Goal: Transaction & Acquisition: Subscribe to service/newsletter

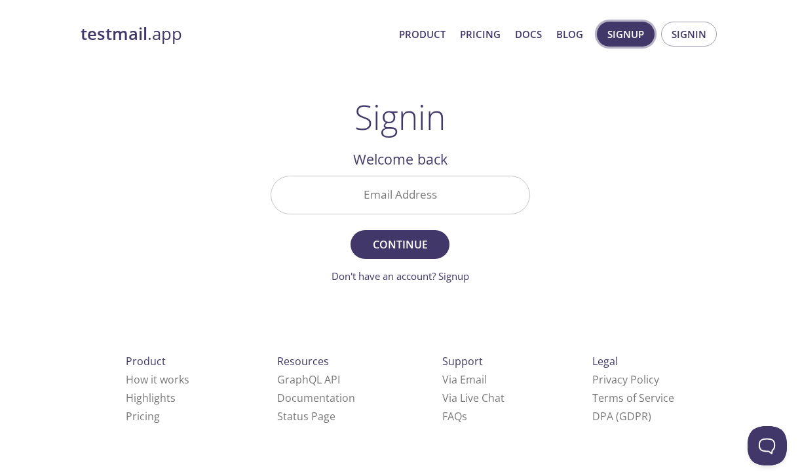
click at [641, 36] on span "Signup" at bounding box center [625, 34] width 37 height 17
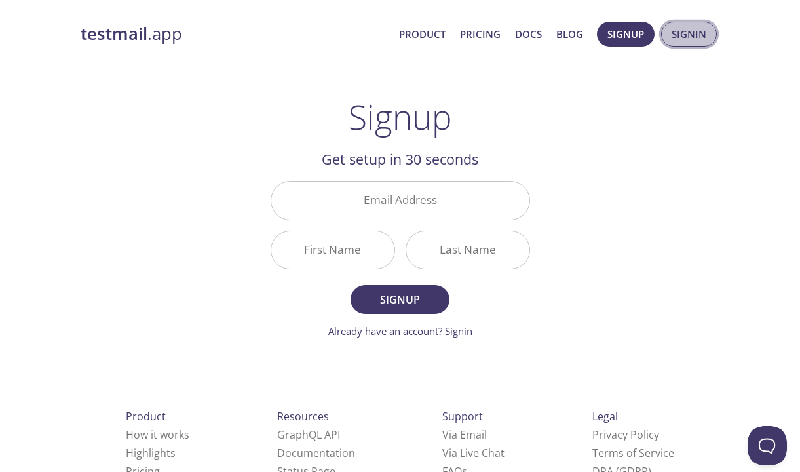
click at [683, 44] on button "Signin" at bounding box center [689, 34] width 56 height 25
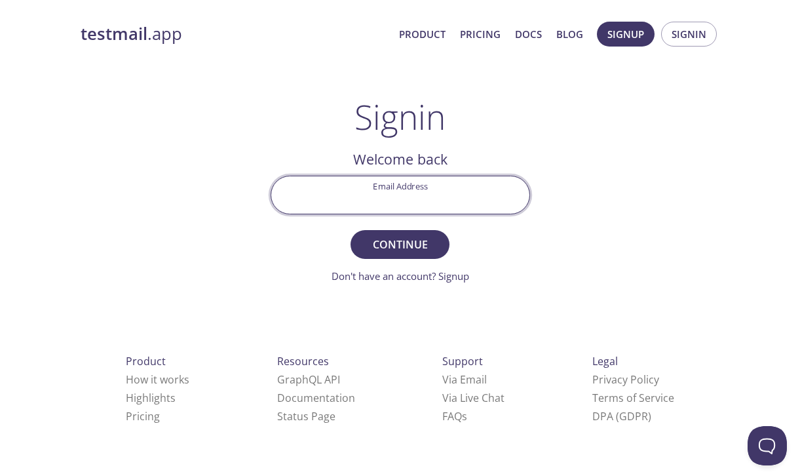
click at [407, 204] on input "Email Address" at bounding box center [400, 194] width 258 height 37
click at [390, 196] on input "Email Address" at bounding box center [400, 194] width 258 height 37
type input "[EMAIL_ADDRESS][DOMAIN_NAME]"
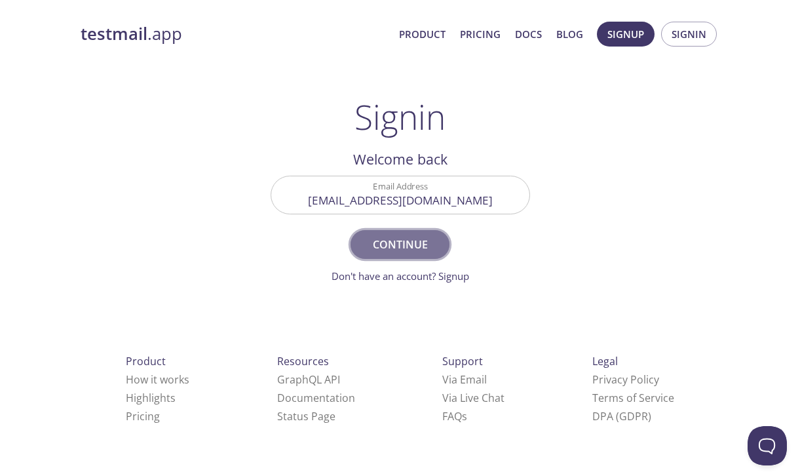
click at [401, 252] on span "Continue" at bounding box center [399, 244] width 69 height 18
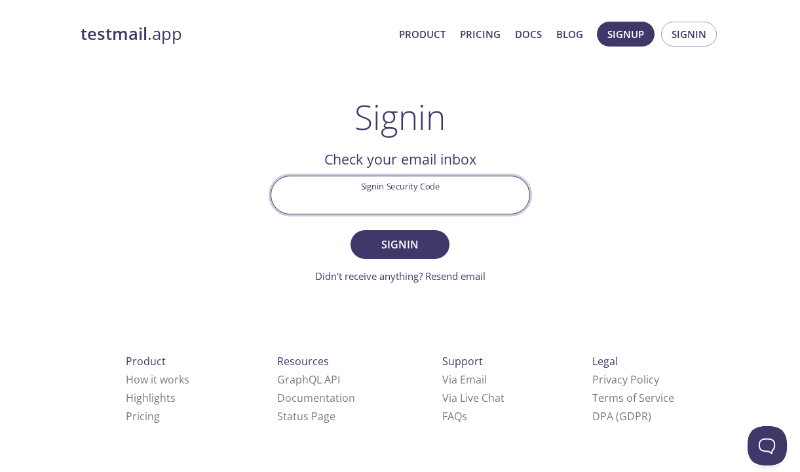
click at [400, 209] on input "Signin Security Code" at bounding box center [400, 194] width 258 height 37
click at [406, 206] on input "Signin Security Code" at bounding box center [400, 194] width 258 height 37
paste input "GXVU7DP"
type input "GXVU7DP"
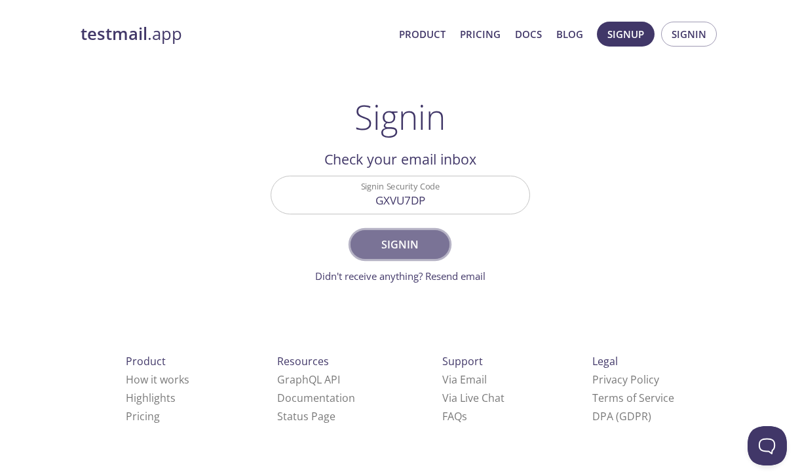
click at [415, 242] on span "Signin" at bounding box center [399, 244] width 69 height 18
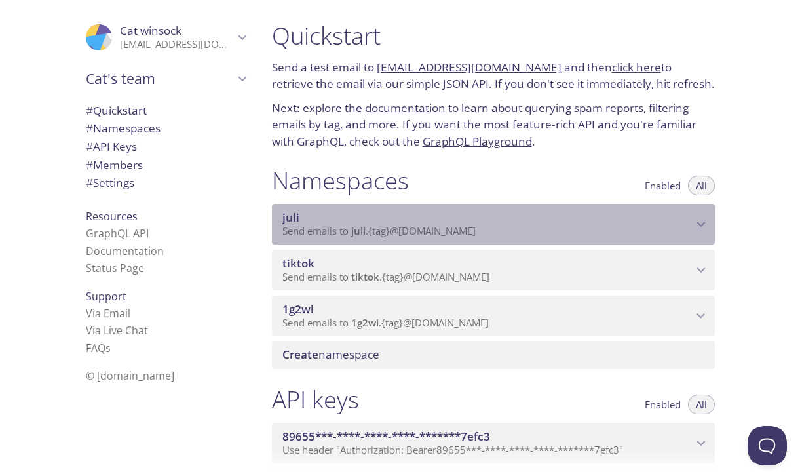
click at [415, 242] on div "[PERSON_NAME] emails to juli . {tag} @[DOMAIN_NAME]" at bounding box center [493, 224] width 443 height 41
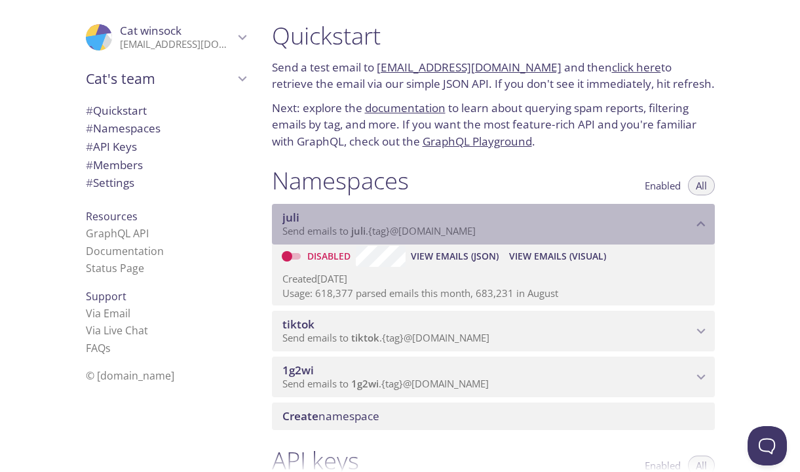
click at [415, 242] on div "[PERSON_NAME] emails to juli . {tag} @[DOMAIN_NAME]" at bounding box center [493, 224] width 443 height 41
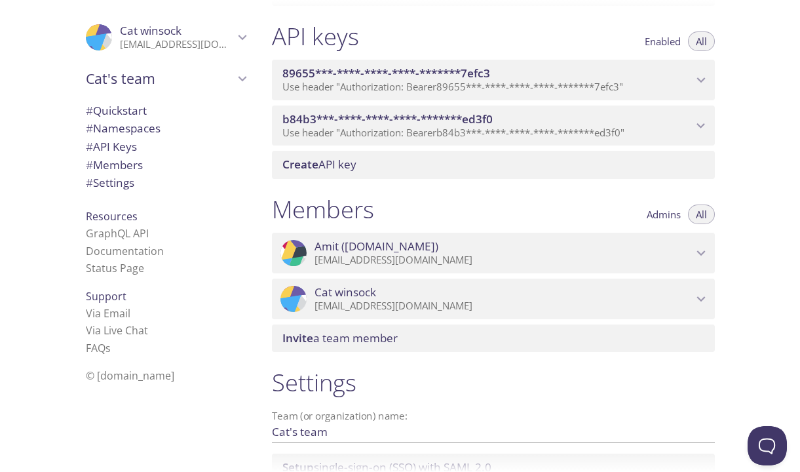
scroll to position [473, 0]
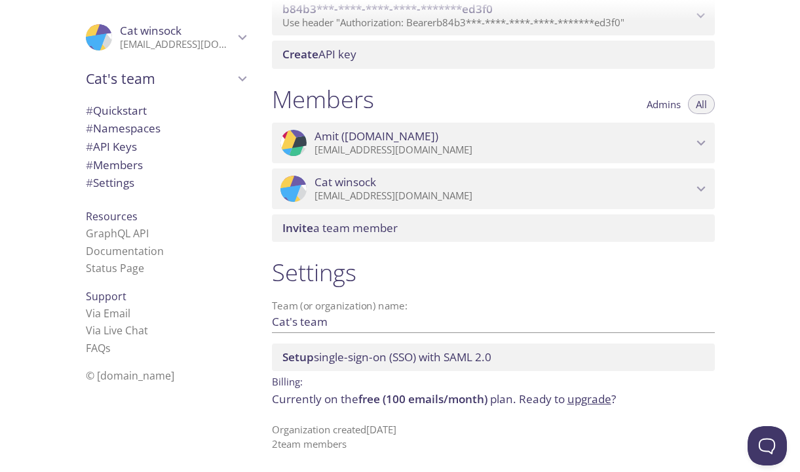
click at [587, 402] on link "upgrade" at bounding box center [589, 398] width 44 height 15
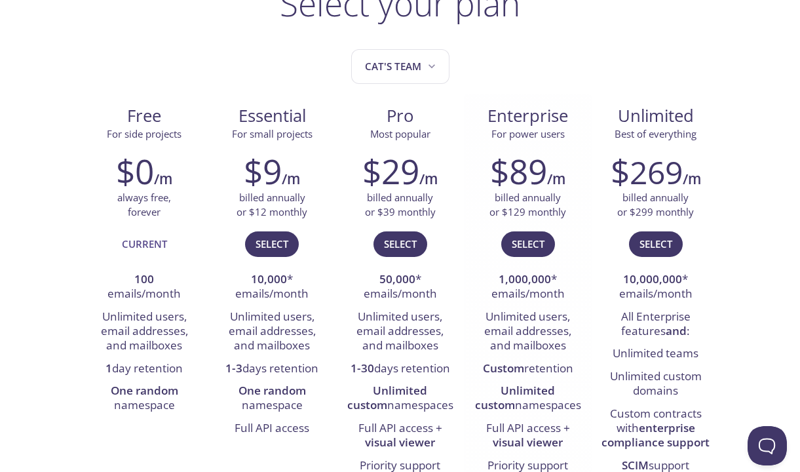
scroll to position [157, 0]
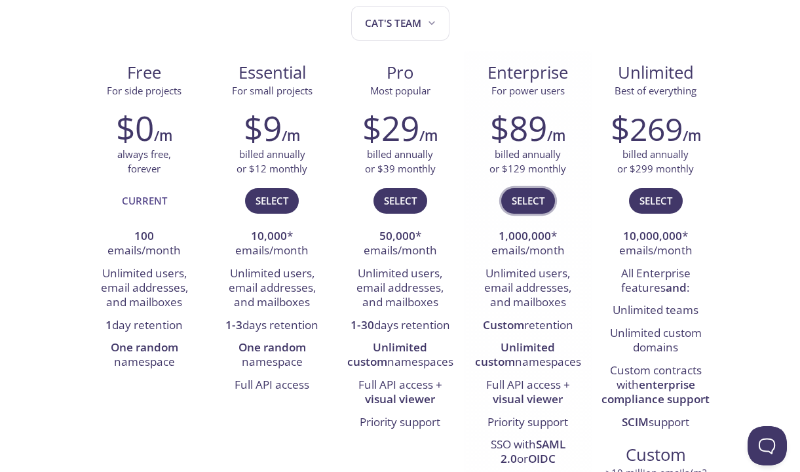
click at [520, 200] on span "Select" at bounding box center [528, 200] width 33 height 17
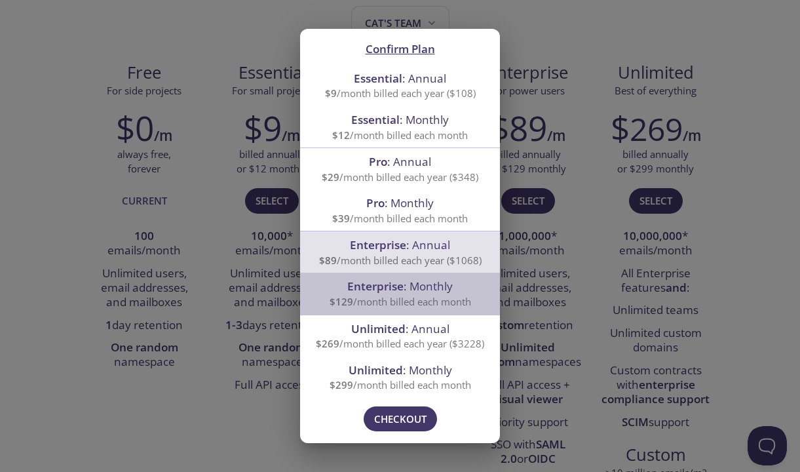
click at [417, 300] on span "$129 /month billed each month" at bounding box center [399, 301] width 141 height 13
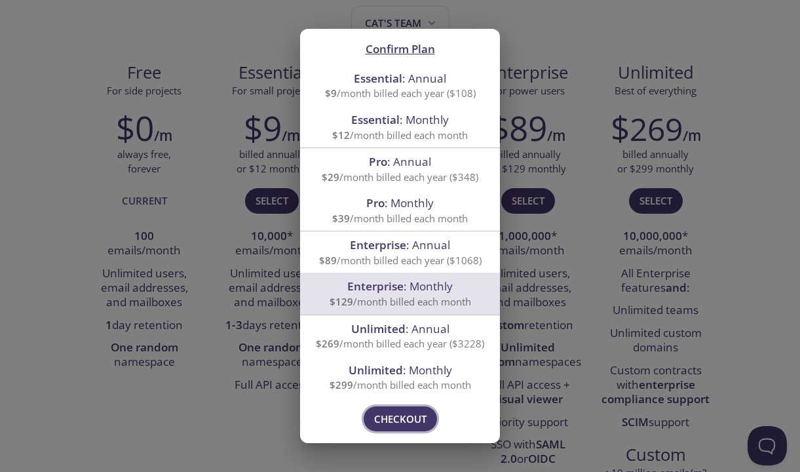
click at [398, 425] on span "Checkout" at bounding box center [400, 418] width 52 height 17
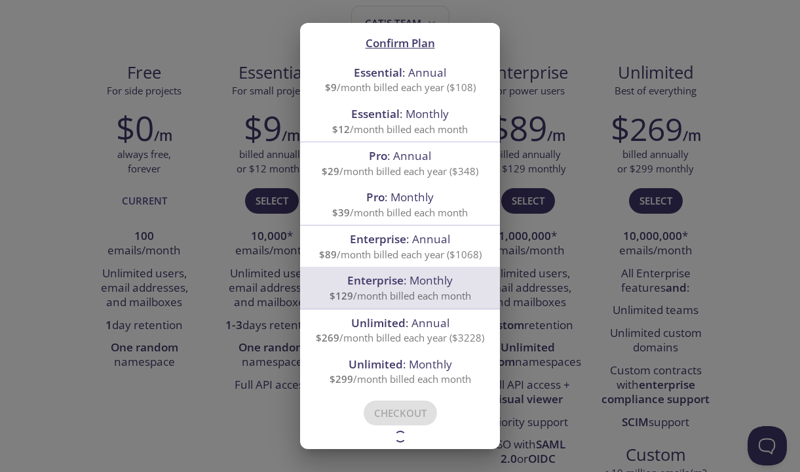
click at [347, 378] on span "$299" at bounding box center [341, 378] width 24 height 13
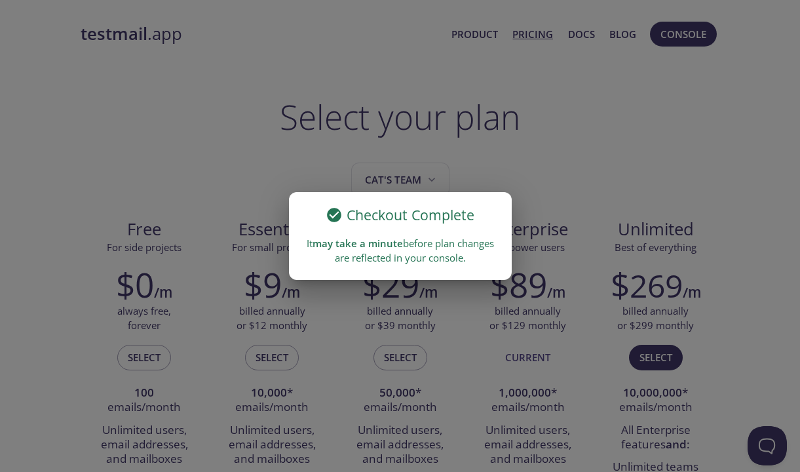
click at [529, 159] on div "Checkout Complete It may take a minute before plan changes are reflected in you…" at bounding box center [400, 236] width 800 height 472
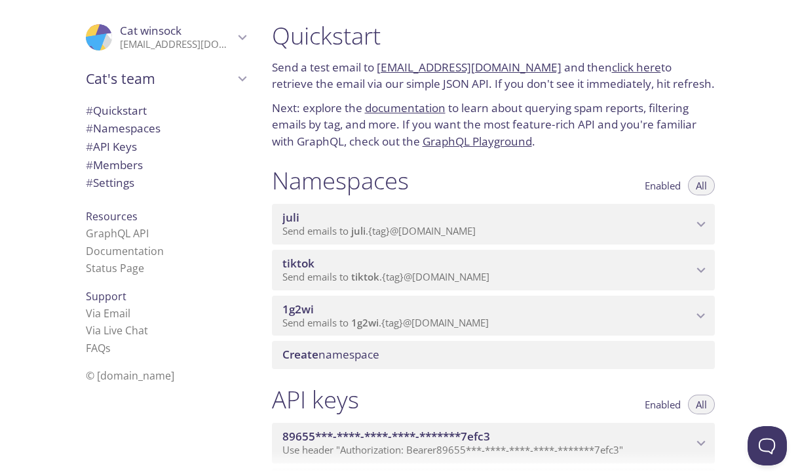
click at [385, 230] on span "Send emails to juli . {tag} @[DOMAIN_NAME]" at bounding box center [378, 230] width 193 height 13
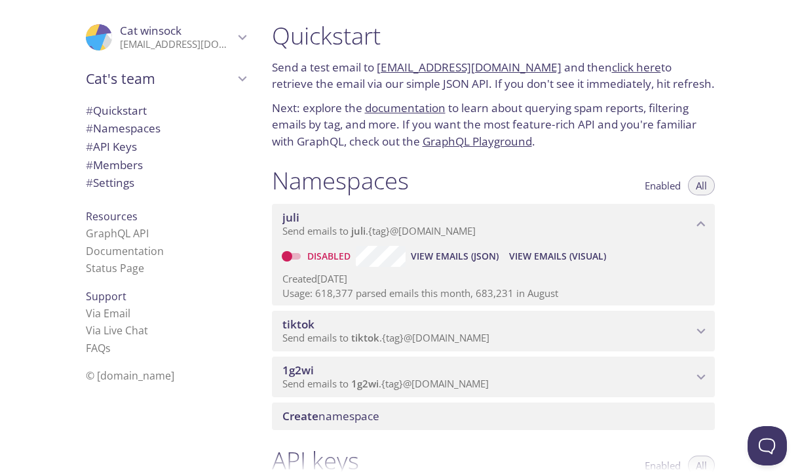
click at [300, 257] on input "Disabled" at bounding box center [286, 256] width 47 height 16
checkbox input "true"
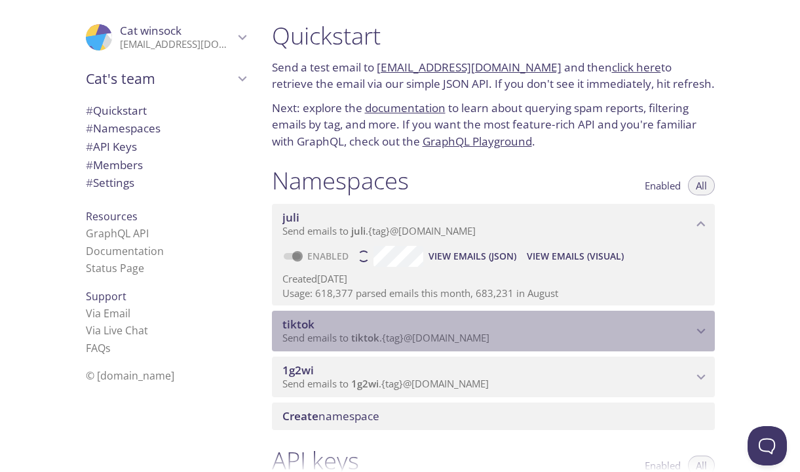
click at [341, 321] on span "tiktok" at bounding box center [487, 324] width 410 height 14
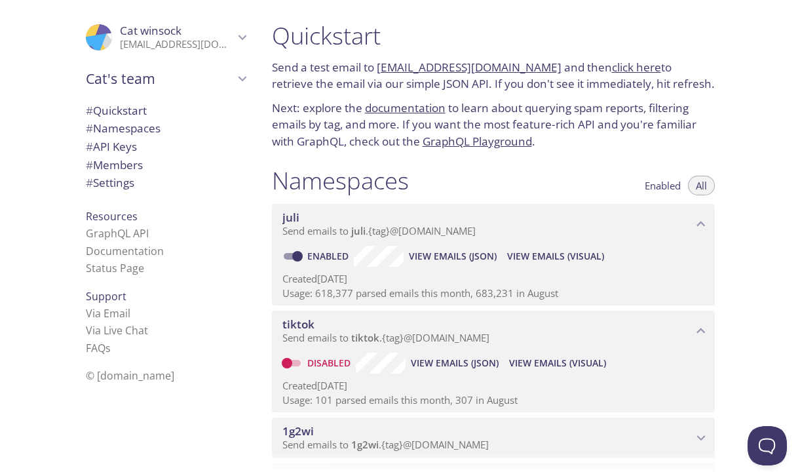
click at [291, 366] on input "Disabled" at bounding box center [286, 363] width 47 height 16
checkbox input "true"
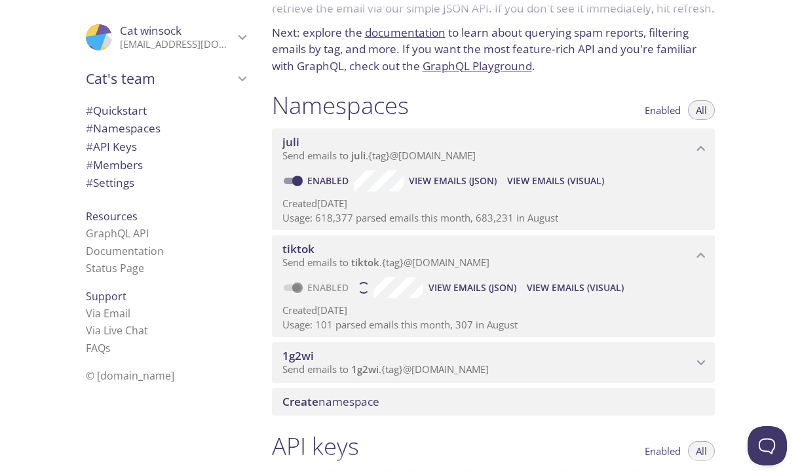
scroll to position [87, 0]
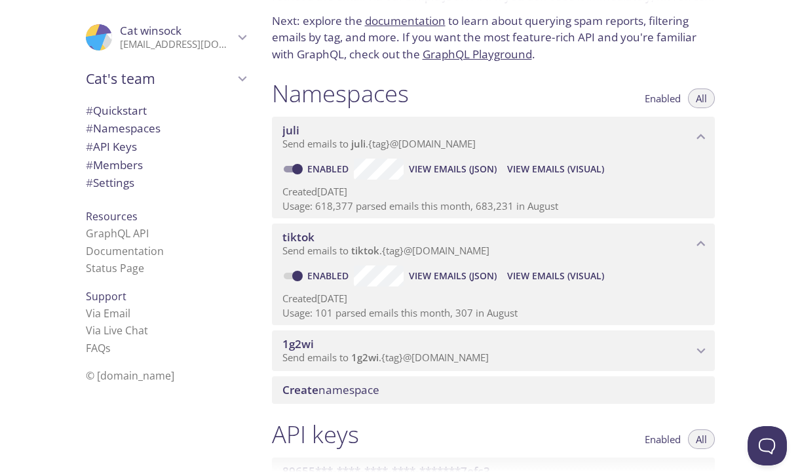
click at [322, 358] on span "Send emails to 1g2wi . {tag} @[DOMAIN_NAME]" at bounding box center [385, 356] width 206 height 13
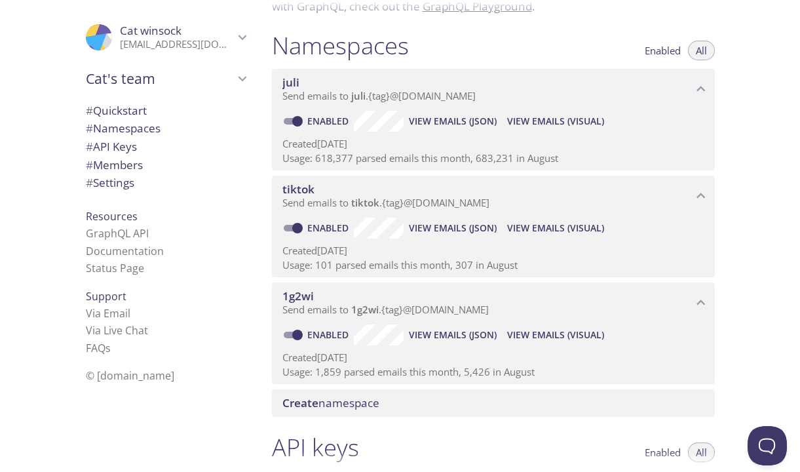
scroll to position [136, 0]
click at [414, 329] on span "View Emails (JSON)" at bounding box center [453, 334] width 88 height 16
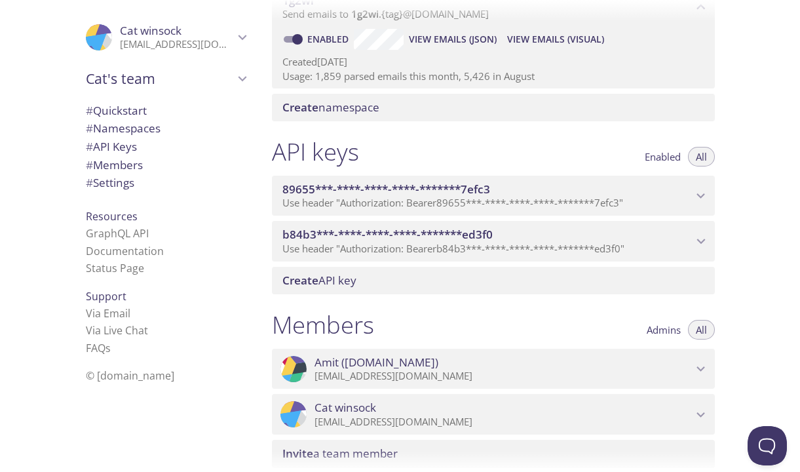
scroll to position [430, 0]
click at [428, 183] on span "89655***-****-****-****-*******7efc3" at bounding box center [386, 189] width 208 height 15
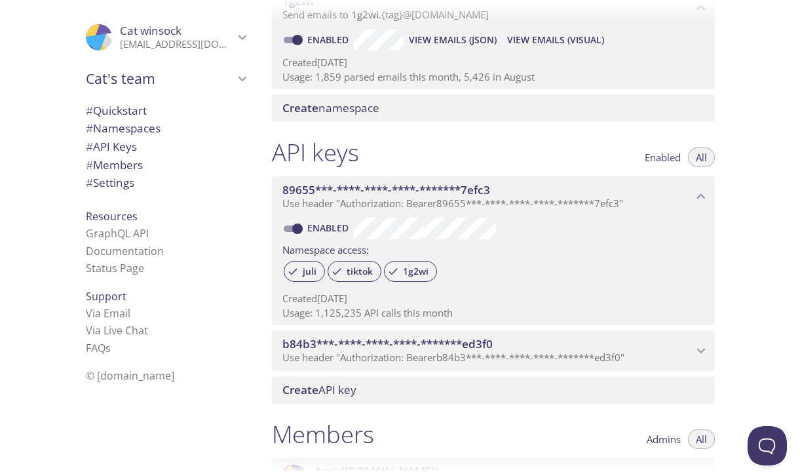
click at [393, 357] on span "Use header "Authorization: Bearer b84b3***-****-****-****-*******ed3f0 "" at bounding box center [453, 356] width 342 height 13
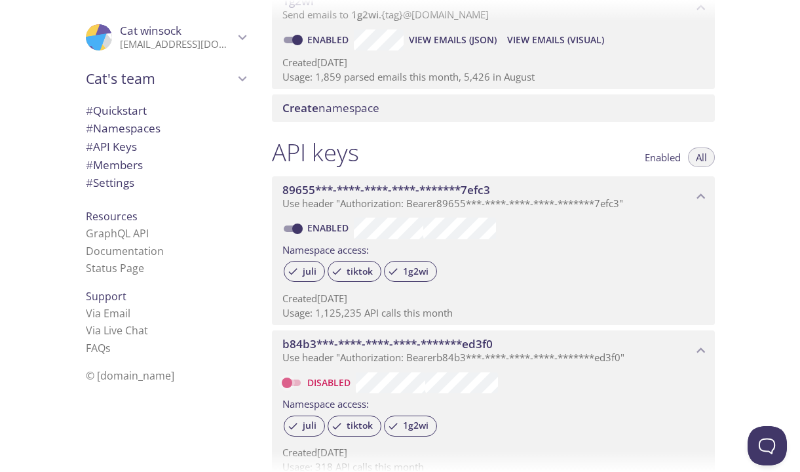
click at [293, 386] on input "Disabled" at bounding box center [286, 383] width 47 height 16
checkbox input "true"
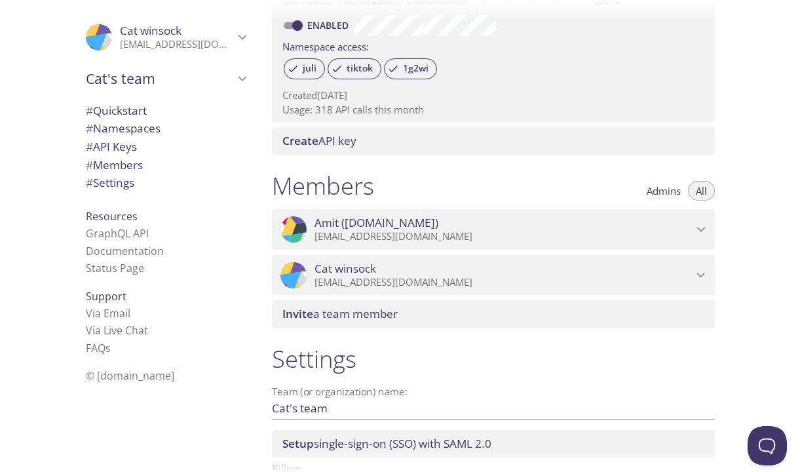
scroll to position [890, 0]
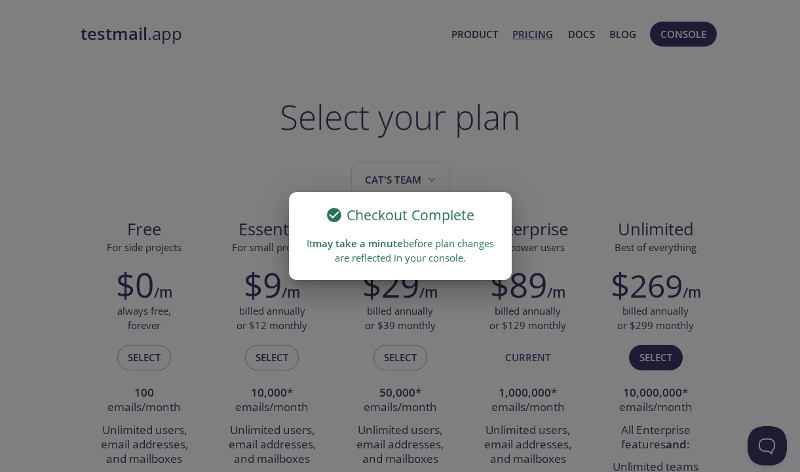
click at [507, 221] on div "Checkout Complete" at bounding box center [400, 211] width 223 height 39
click at [393, 245] on span "may take a minute" at bounding box center [357, 242] width 90 height 13
